Goal: Information Seeking & Learning: Find specific fact

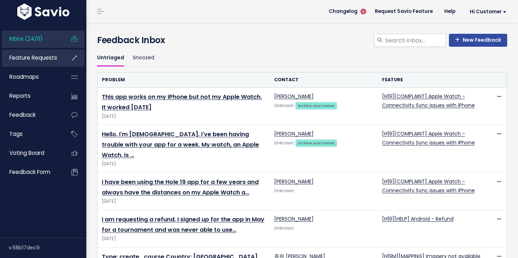
click at [42, 59] on span "Feature Requests" at bounding box center [33, 58] width 48 height 8
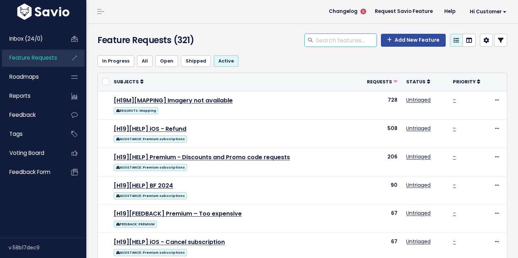
click at [351, 46] on input "search" at bounding box center [345, 40] width 61 height 13
paste input "Unknown watch connectivity error"
type input "Unknown watch connectivity error"
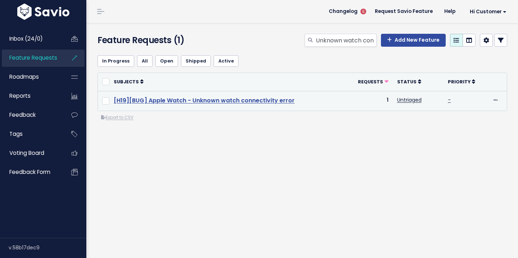
click at [219, 99] on link "[H19][BUG] Apple Watch - Unknown watch connectivity error" at bounding box center [204, 100] width 181 height 8
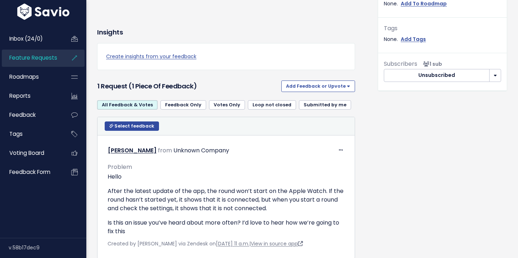
scroll to position [297, 0]
